Goal: Browse casually

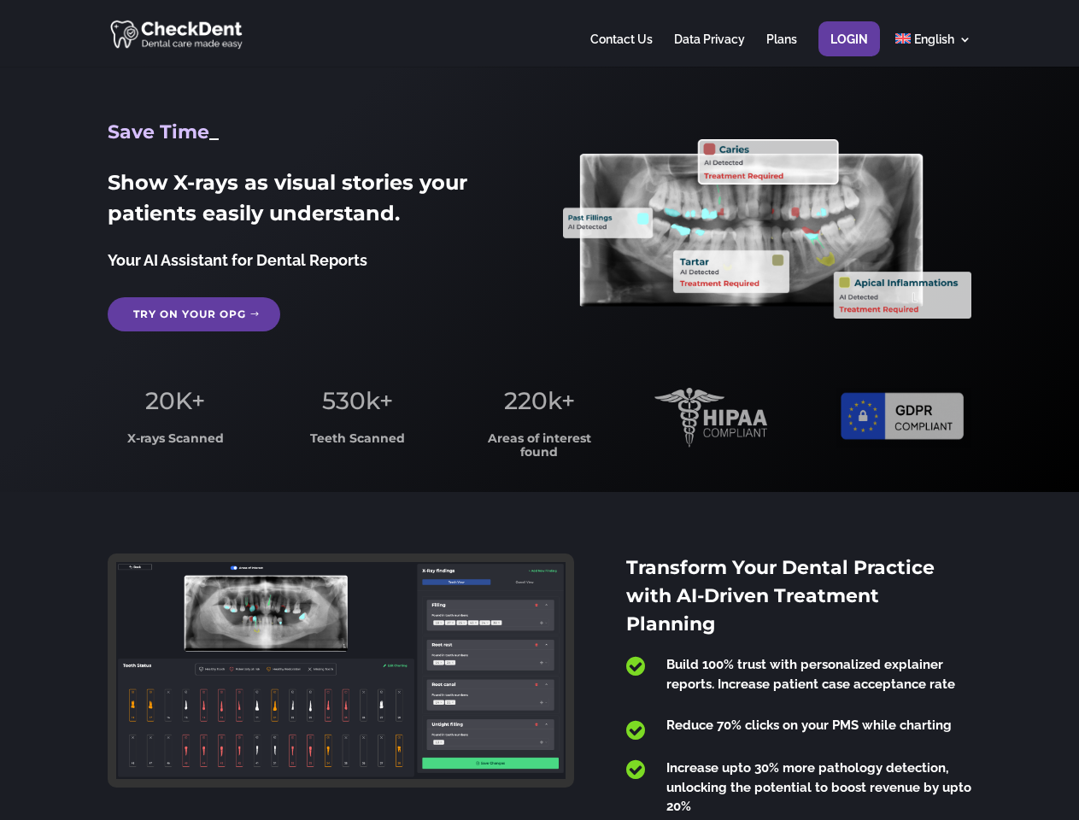
click at [539, 410] on span "220k+" at bounding box center [539, 400] width 71 height 29
click at [539, 33] on div at bounding box center [539, 33] width 862 height 67
click at [539, 410] on span "220k+" at bounding box center [539, 400] width 71 height 29
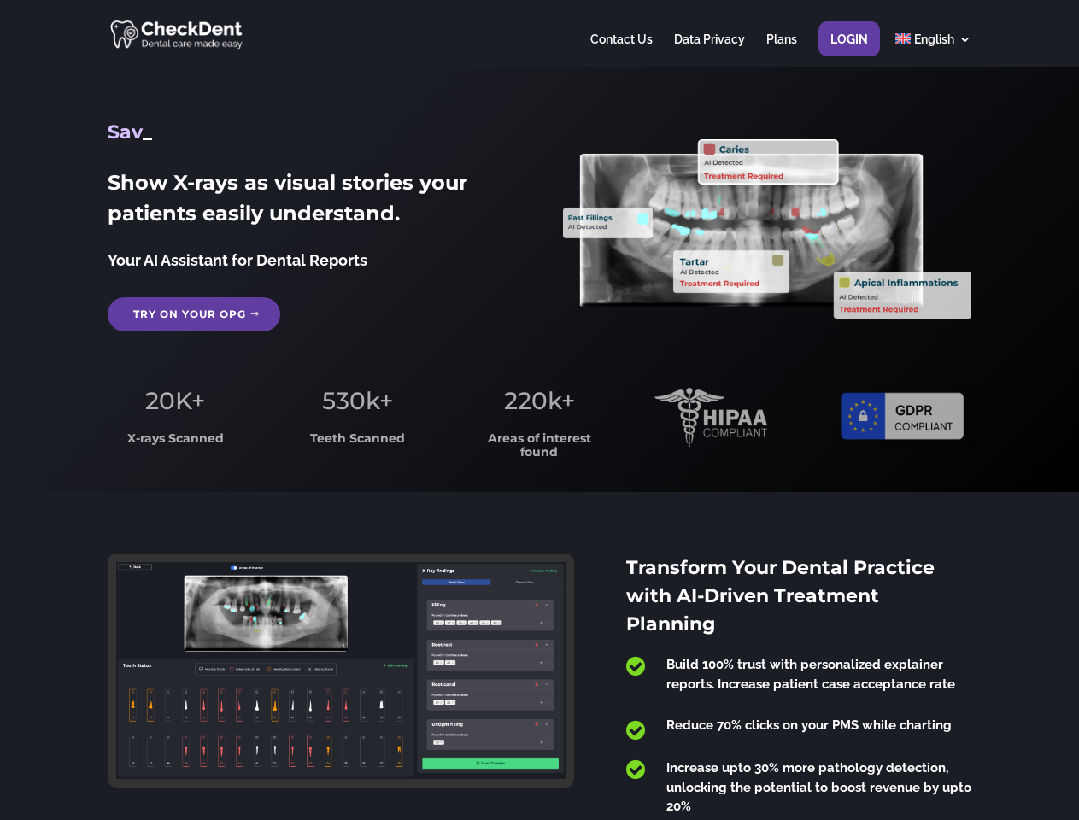
click at [539, 33] on div at bounding box center [539, 33] width 862 height 67
